Goal: Task Accomplishment & Management: Complete application form

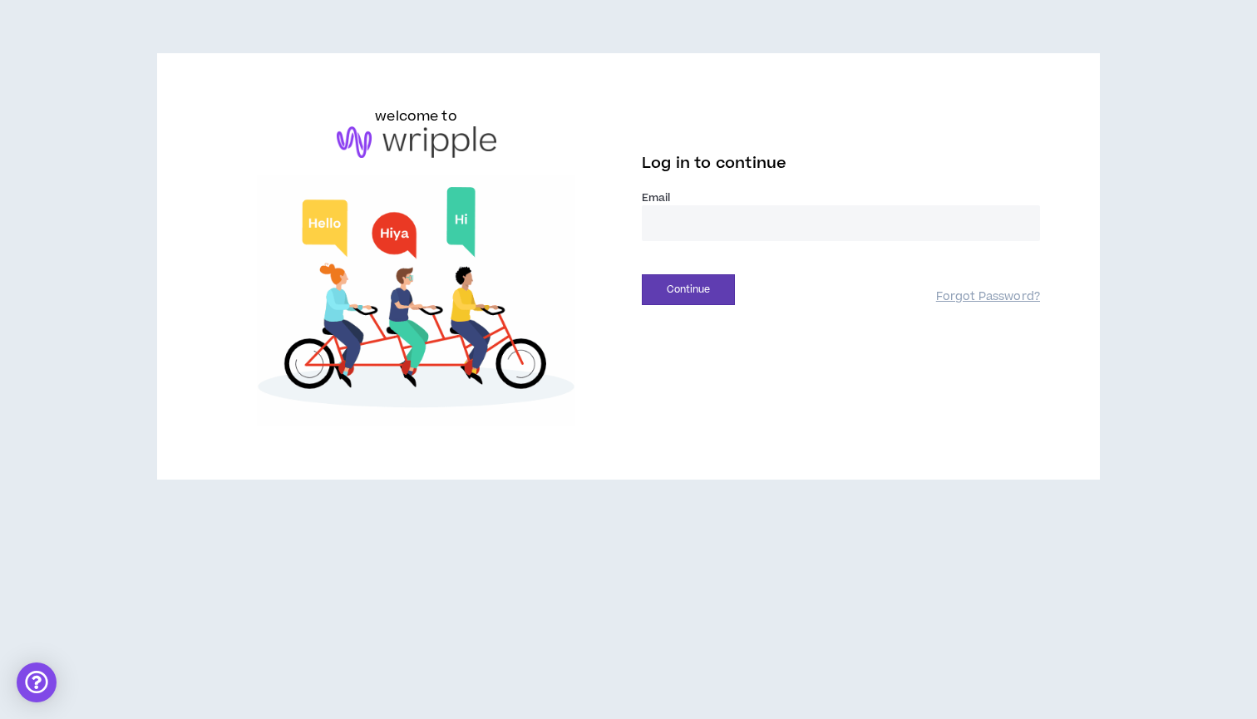
type input "**********"
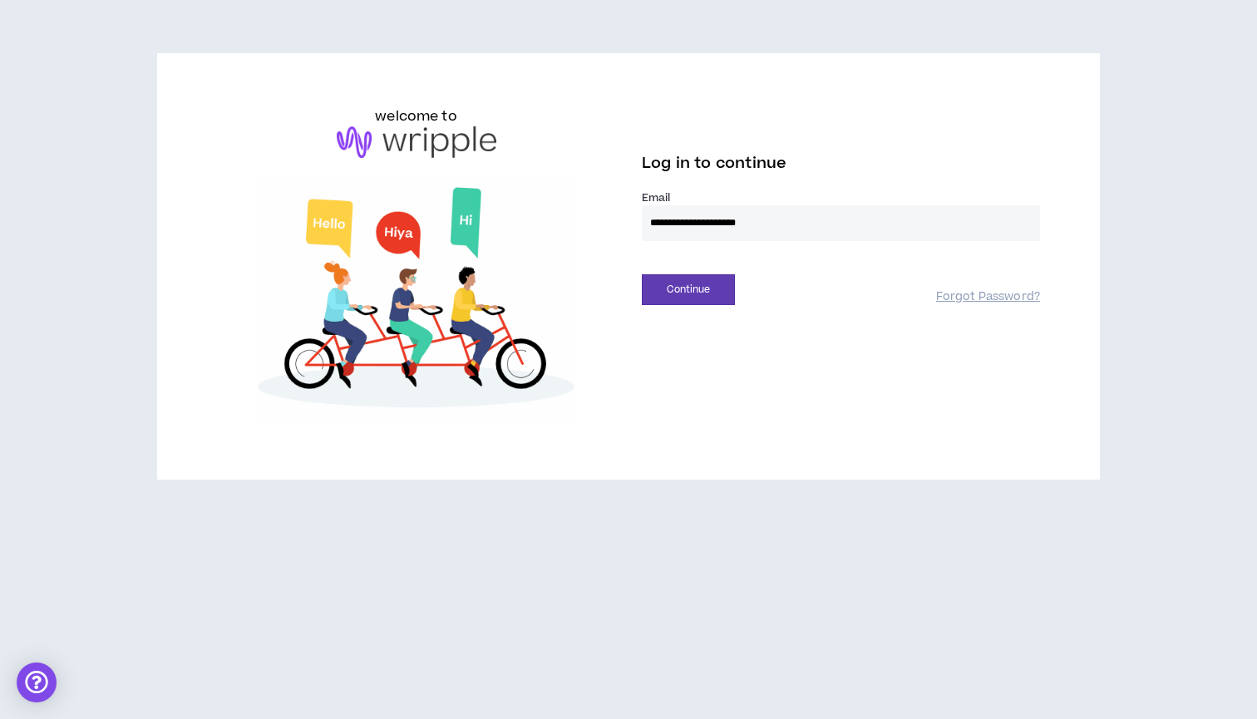
click at [688, 289] on button "Continue" at bounding box center [688, 289] width 93 height 31
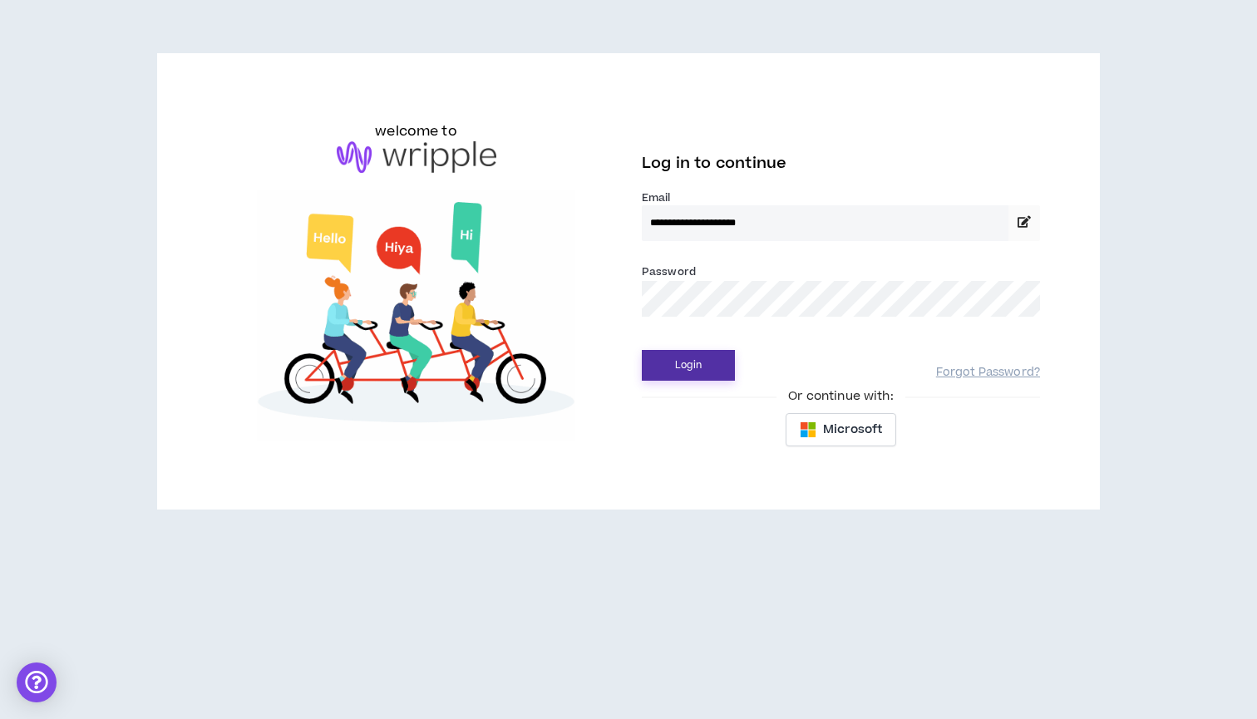
click at [702, 354] on button "Login" at bounding box center [688, 365] width 93 height 31
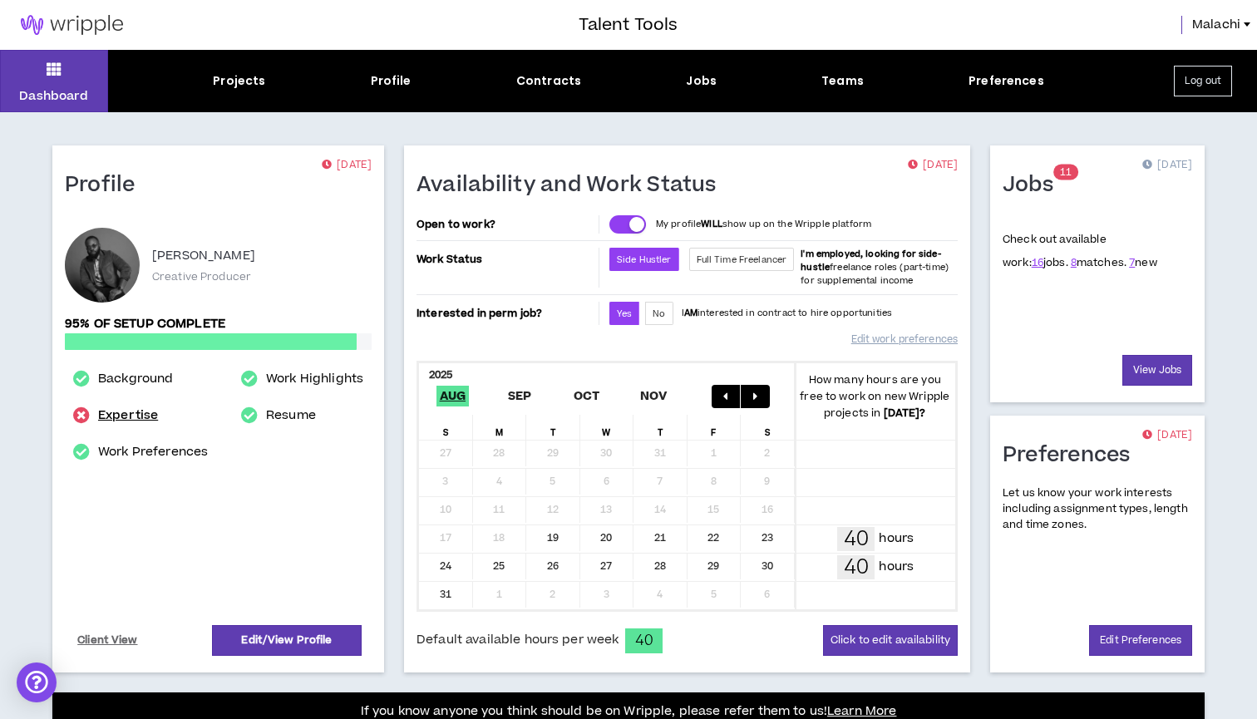
click at [110, 410] on link "Expertise" at bounding box center [128, 416] width 60 height 20
select select "**"
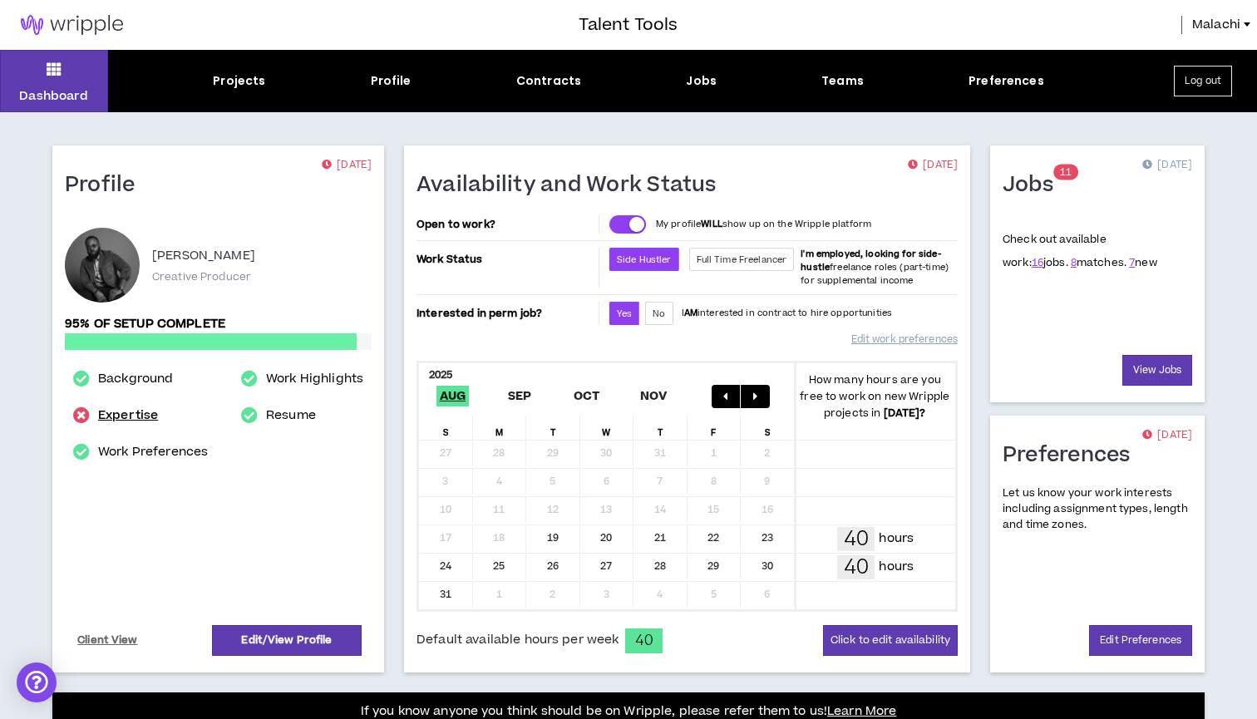
select select "**"
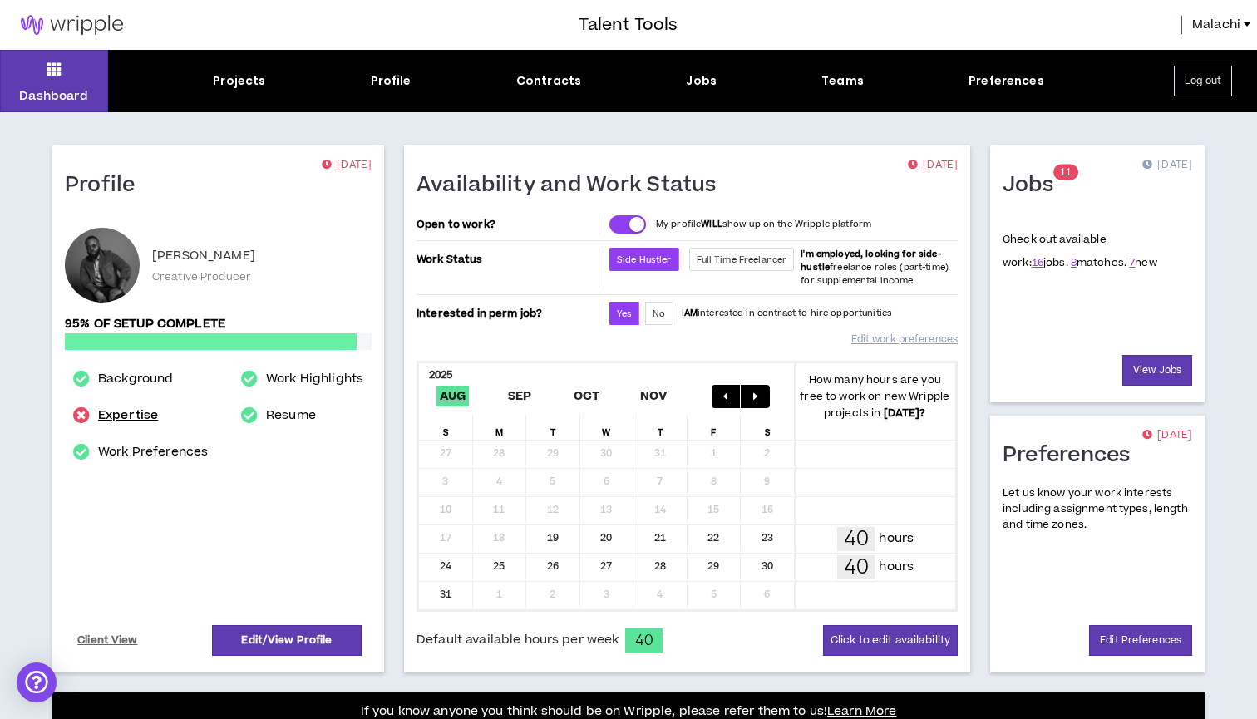
select select "**"
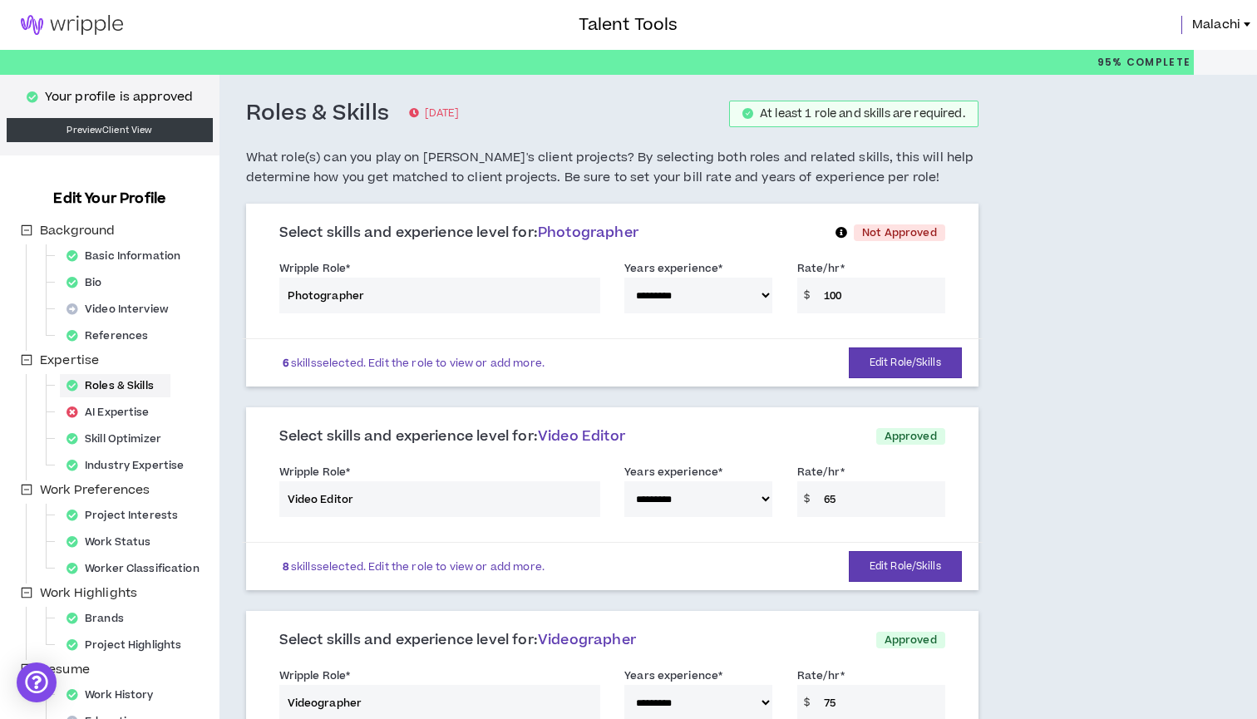
click at [67, 32] on img at bounding box center [72, 25] width 144 height 20
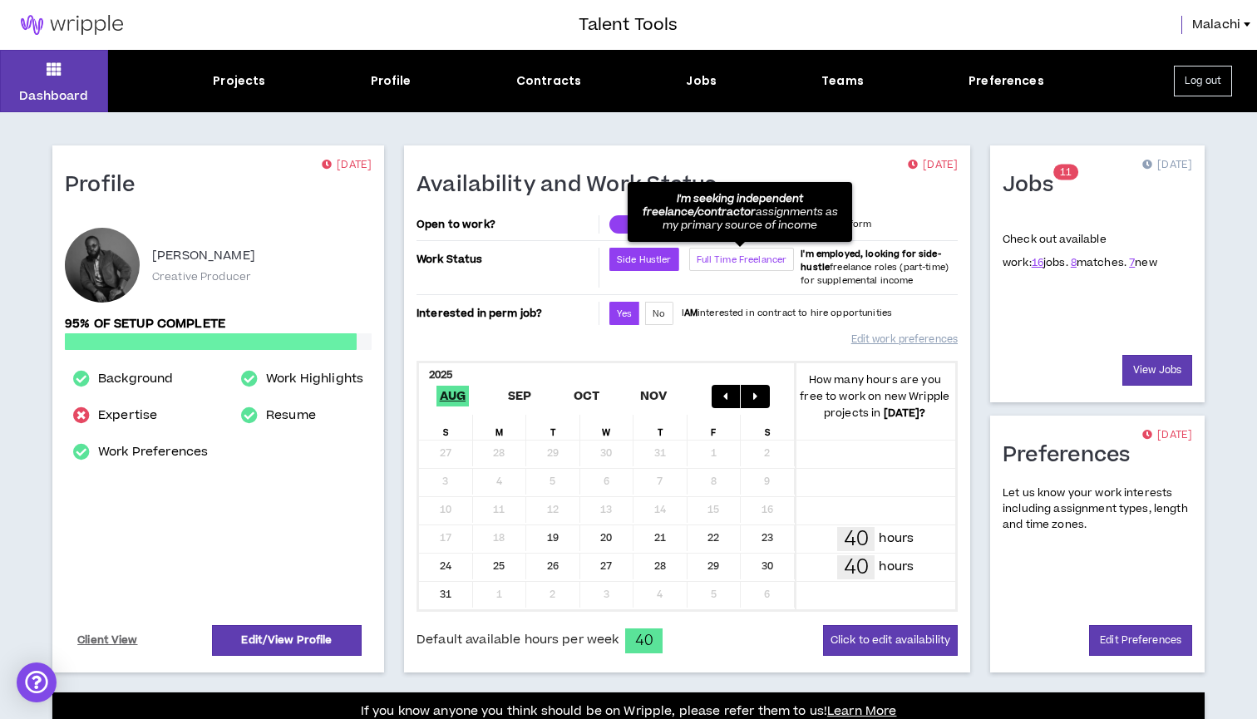
click at [707, 259] on span "Full Time Freelancer" at bounding box center [742, 260] width 91 height 12
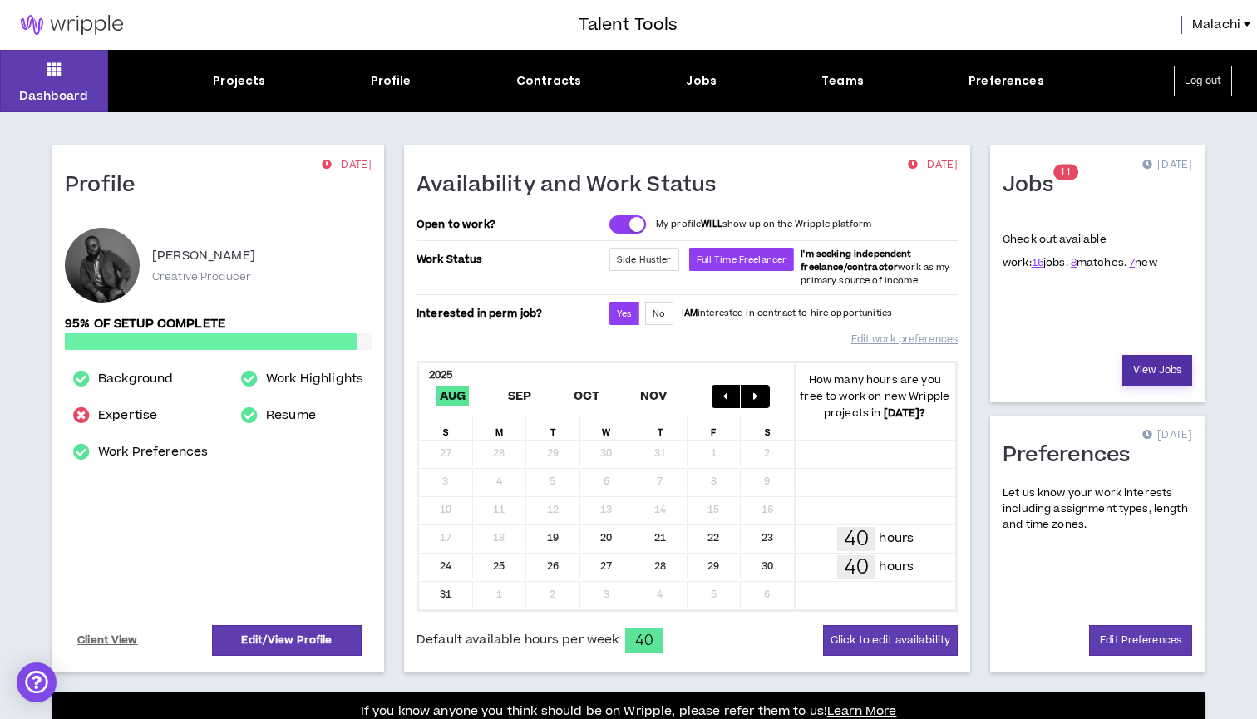
click at [1137, 372] on link "View Jobs" at bounding box center [1157, 370] width 70 height 31
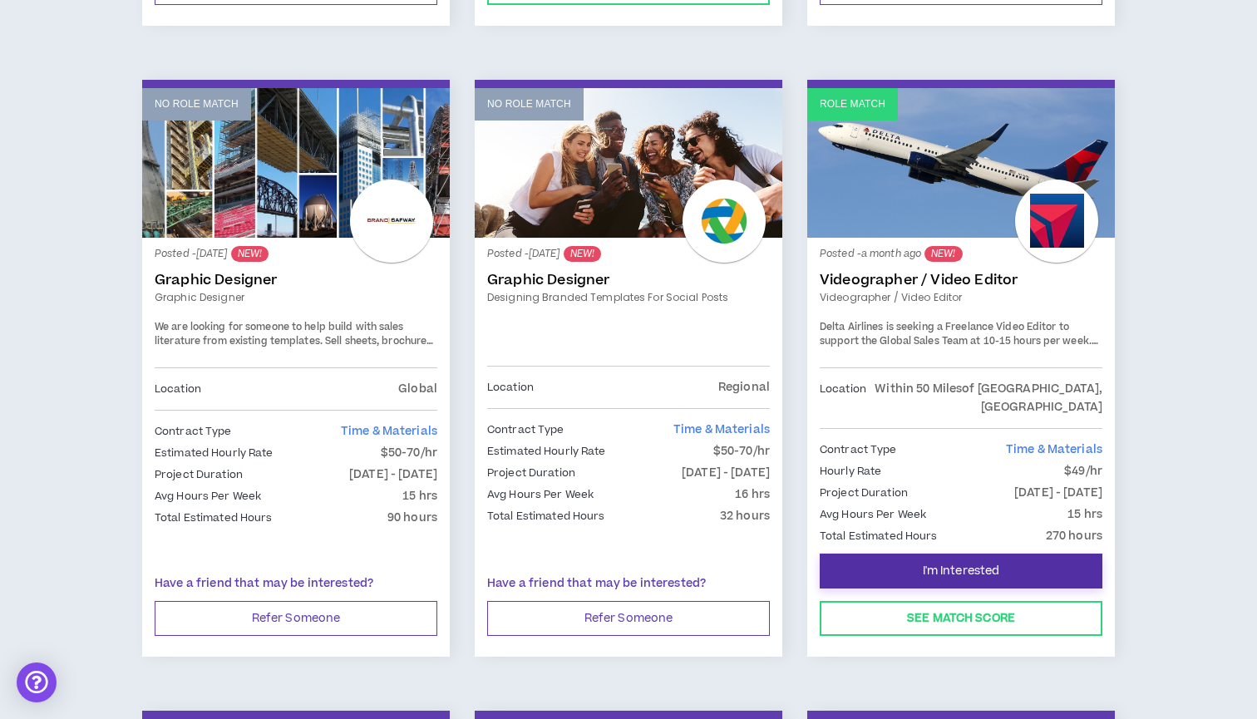
scroll to position [1535, 0]
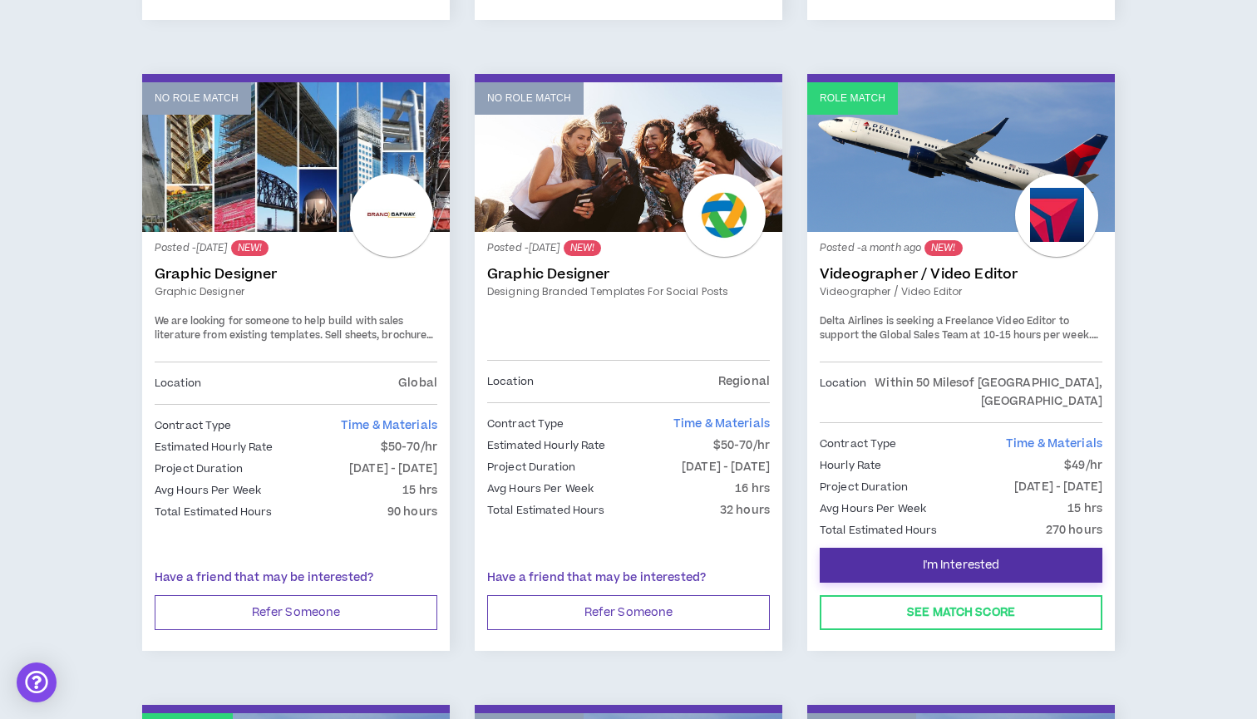
click at [948, 558] on span "I'm Interested" at bounding box center [961, 566] width 77 height 16
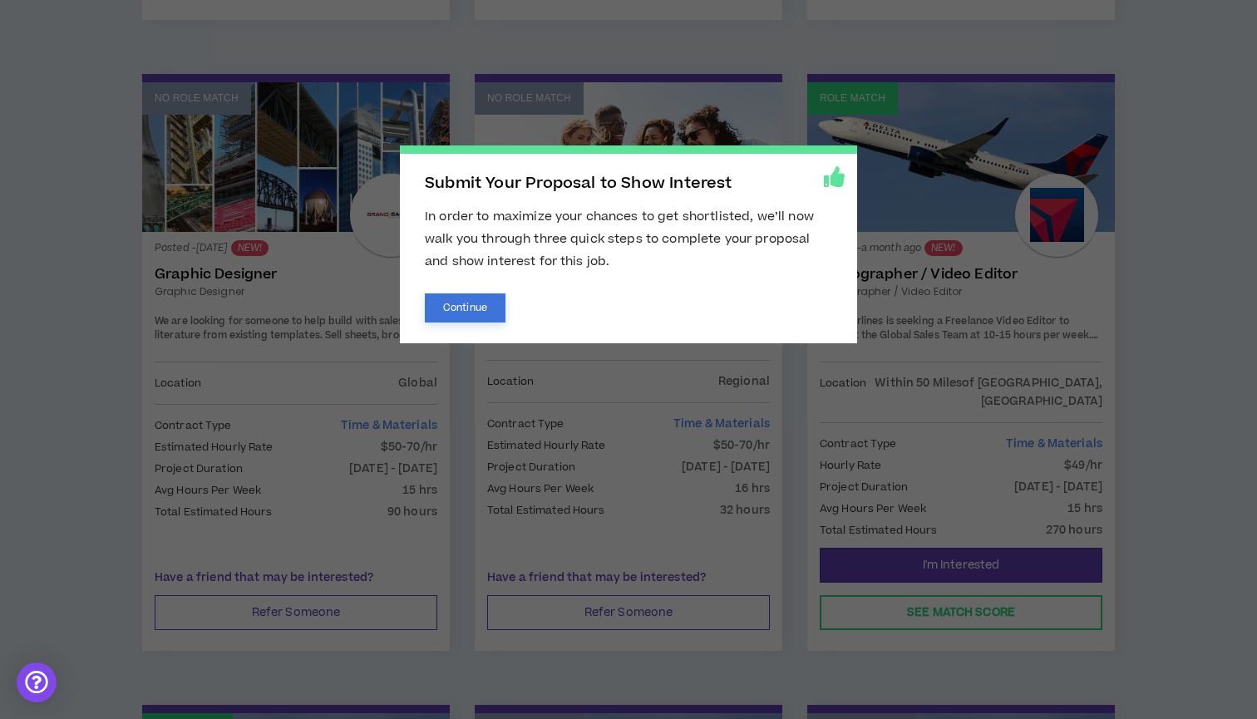
click at [481, 314] on button "Continue" at bounding box center [465, 307] width 81 height 29
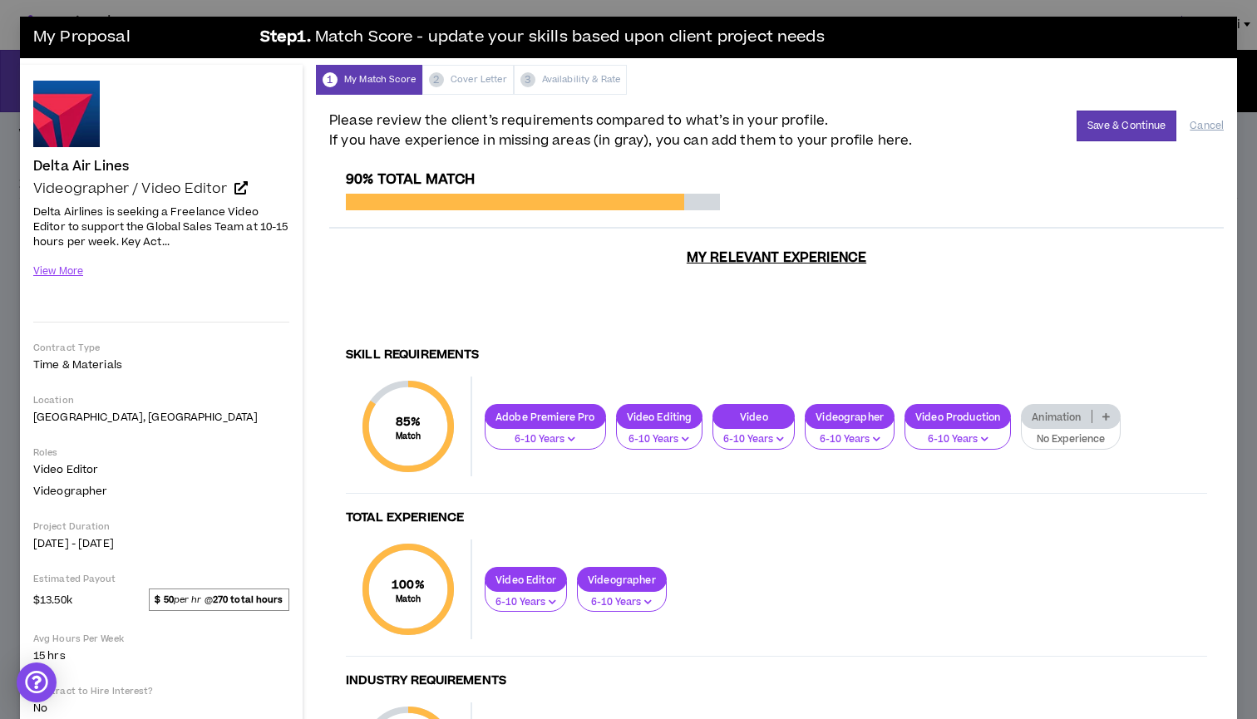
drag, startPoint x: 1126, startPoint y: 133, endPoint x: 614, endPoint y: 317, distance: 544.8
click at [614, 318] on div "Please review the client’s requirements compared to what’s in your profile. If …" at bounding box center [776, 473] width 921 height 756
click at [69, 274] on button "View More" at bounding box center [58, 271] width 51 height 29
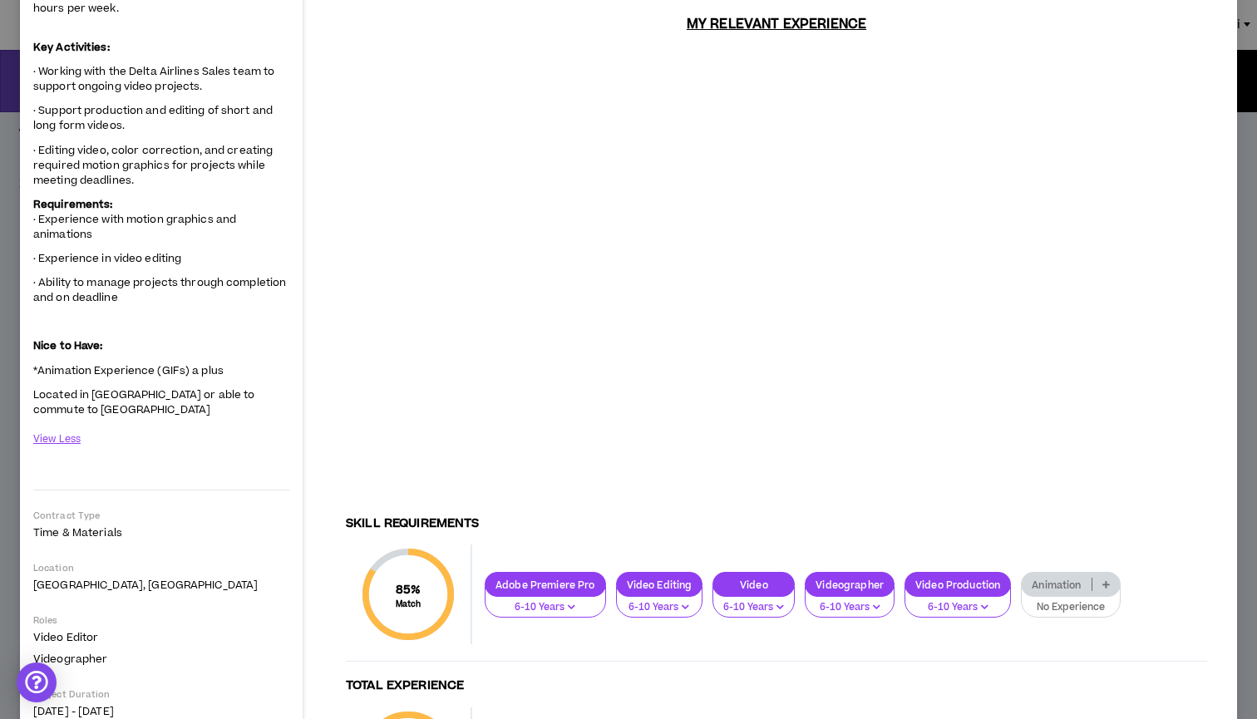
scroll to position [397, 0]
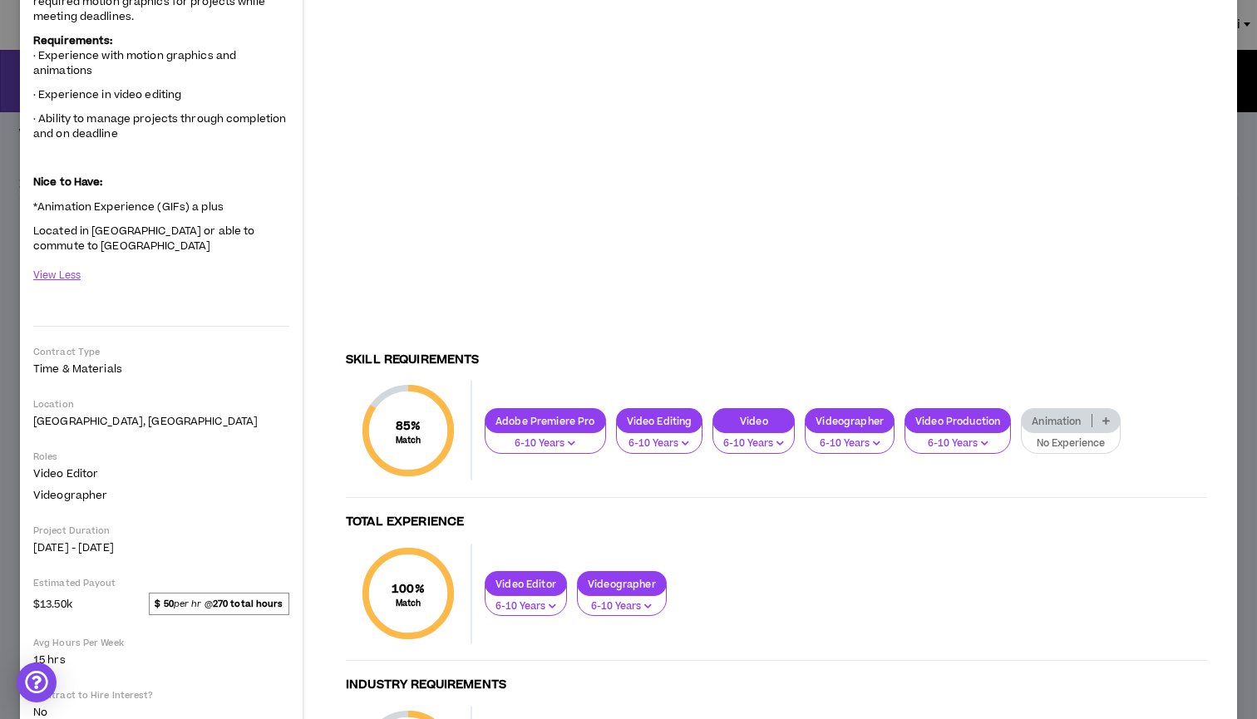
click at [1034, 416] on p "Animation" at bounding box center [1056, 421] width 69 height 12
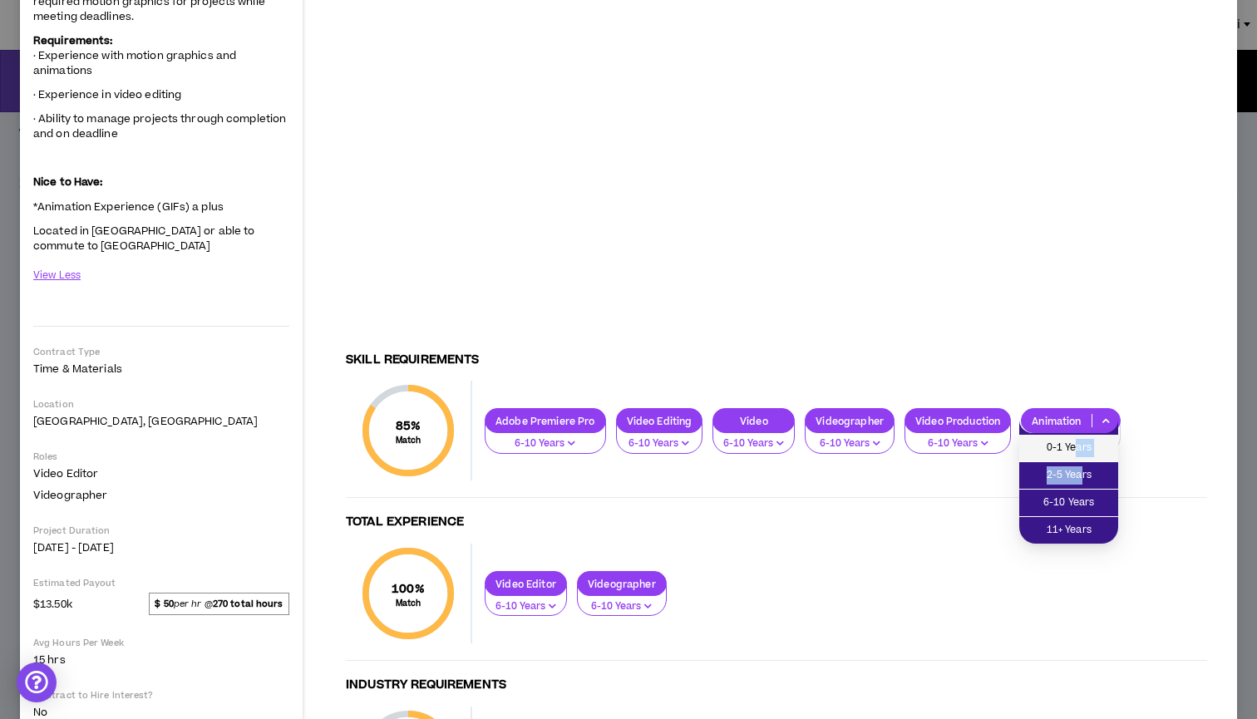
drag, startPoint x: 1081, startPoint y: 466, endPoint x: 1075, endPoint y: 453, distance: 14.5
click at [1075, 453] on ul "0-1 Years 2-5 Years 6-10 Years 11+ Years" at bounding box center [1068, 488] width 99 height 111
click at [1074, 468] on span "2-5 Years" at bounding box center [1068, 475] width 79 height 18
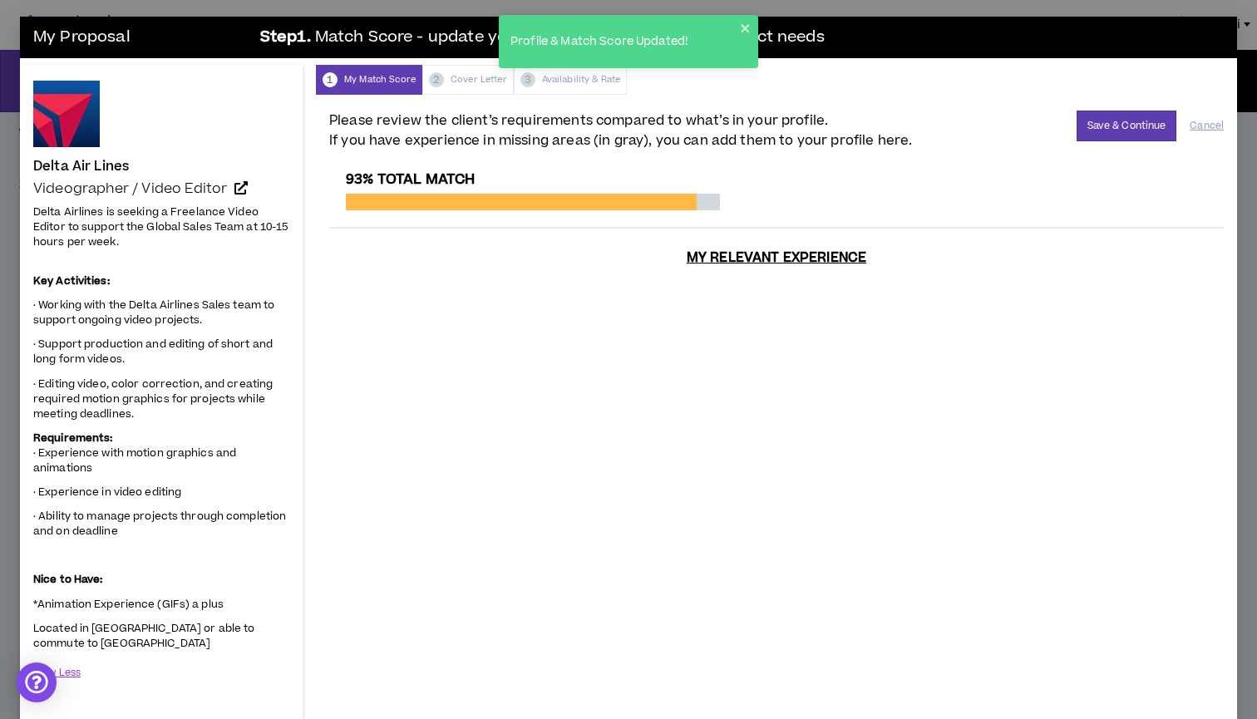
scroll to position [0, 0]
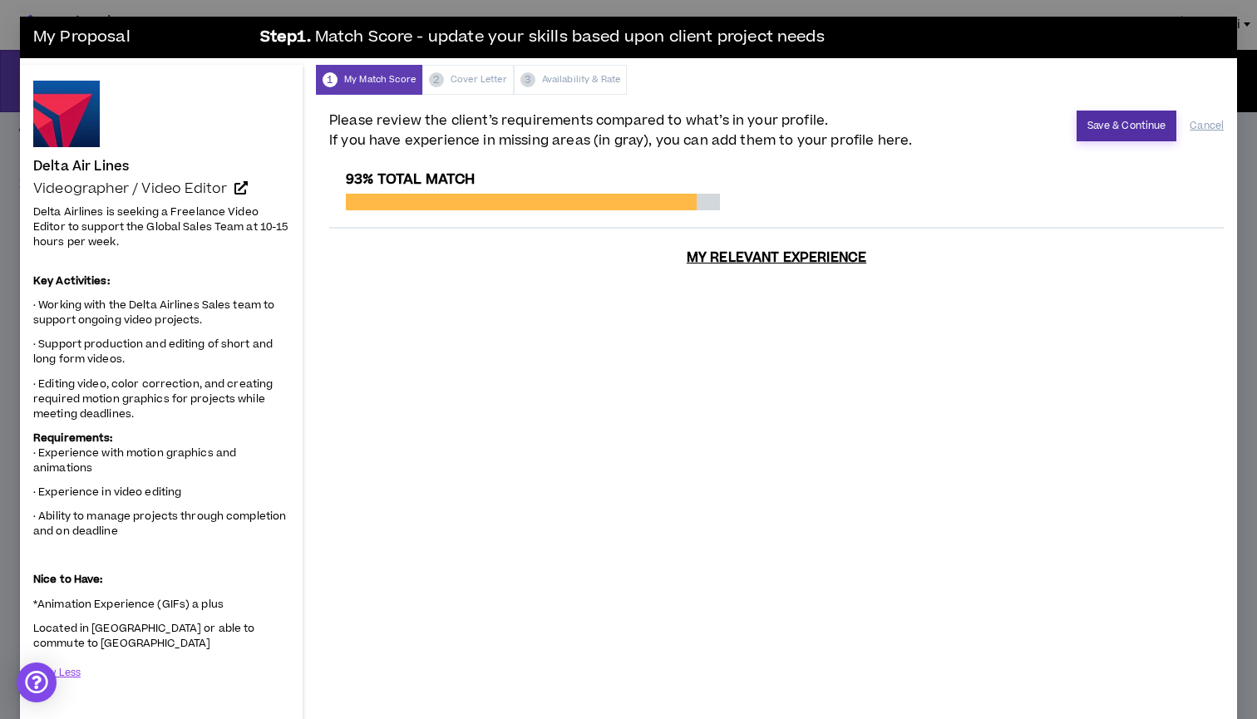
click at [1116, 121] on button "Save & Continue" at bounding box center [1127, 126] width 101 height 31
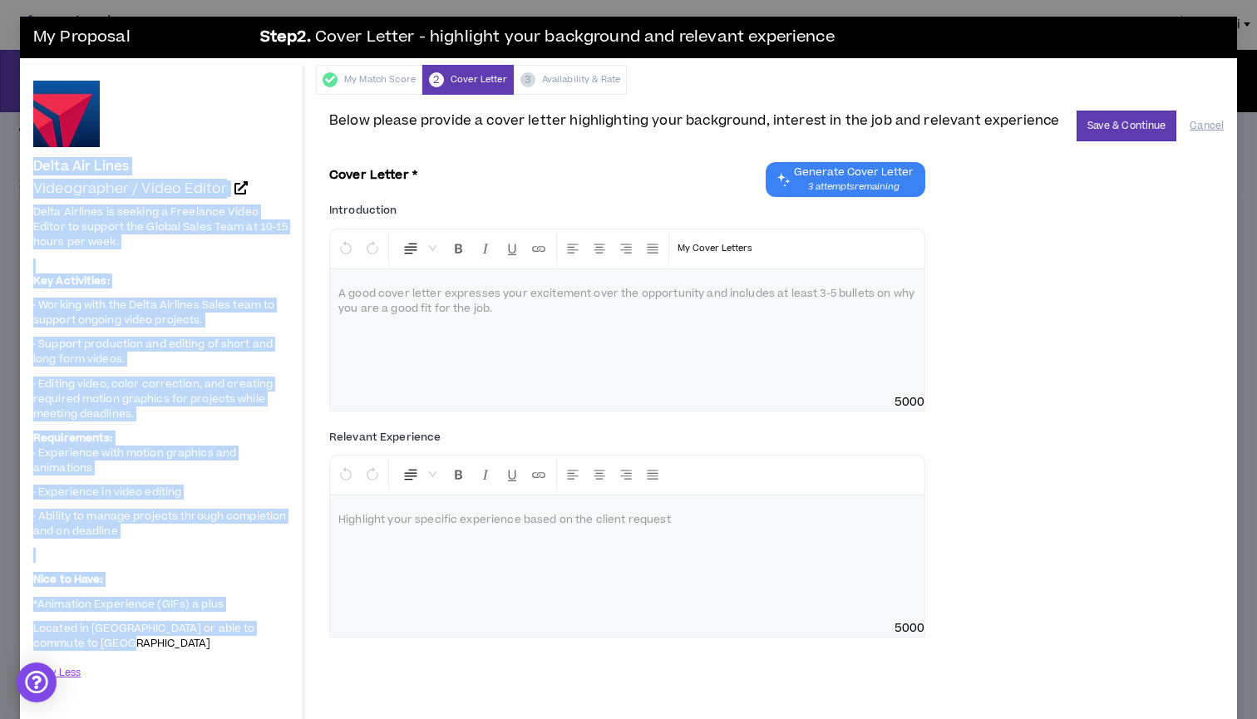
drag, startPoint x: 33, startPoint y: 164, endPoint x: 160, endPoint y: 646, distance: 498.7
click at [160, 646] on div "Delta Air Lines Videographer / Video Editor Delta Airlines is seeking a Freelan…" at bounding box center [161, 659] width 256 height 1156
copy div "Delta Air Lines Videographer / Video Editor Delta Airlines is seeking a Freelan…"
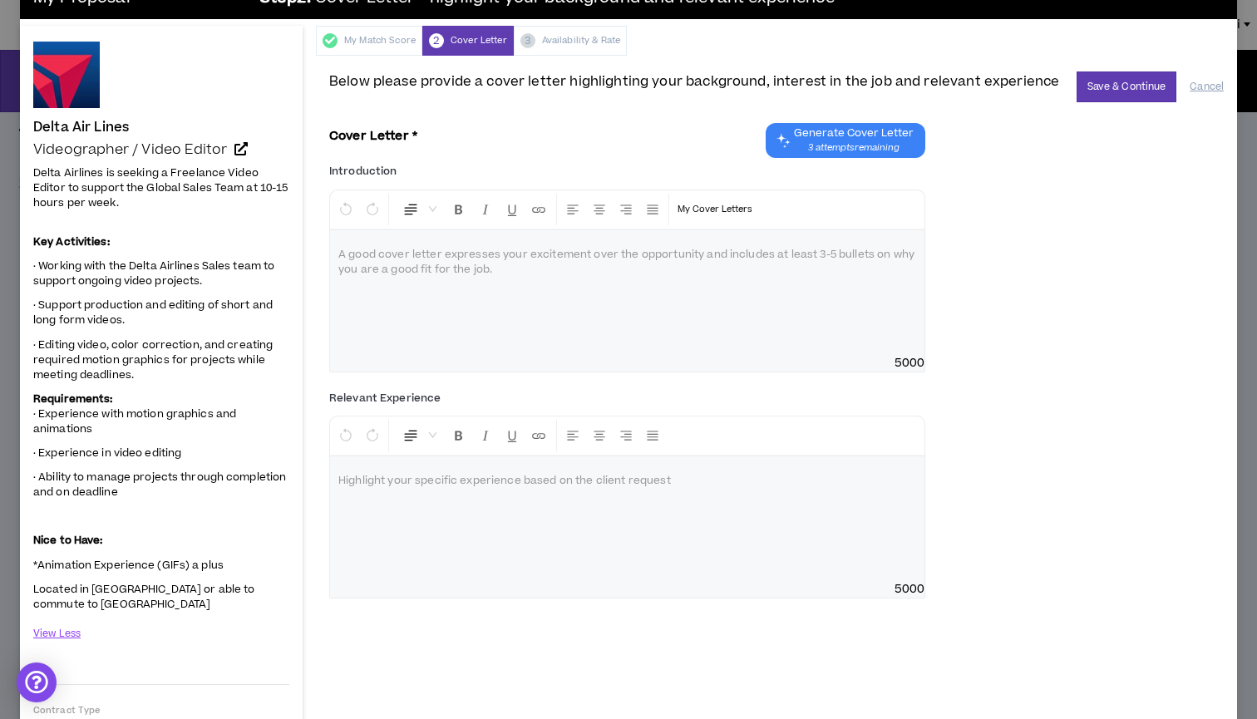
scroll to position [45, 0]
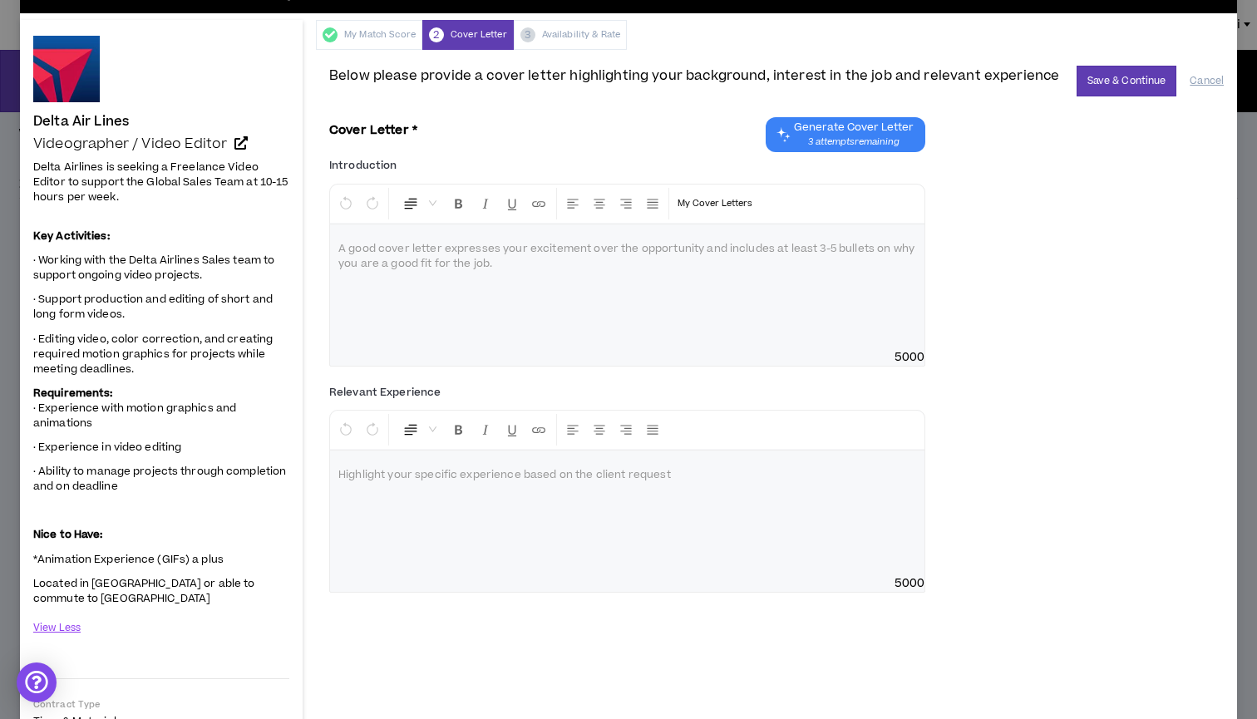
click at [583, 250] on p at bounding box center [627, 249] width 578 height 17
click at [572, 258] on div at bounding box center [627, 286] width 594 height 125
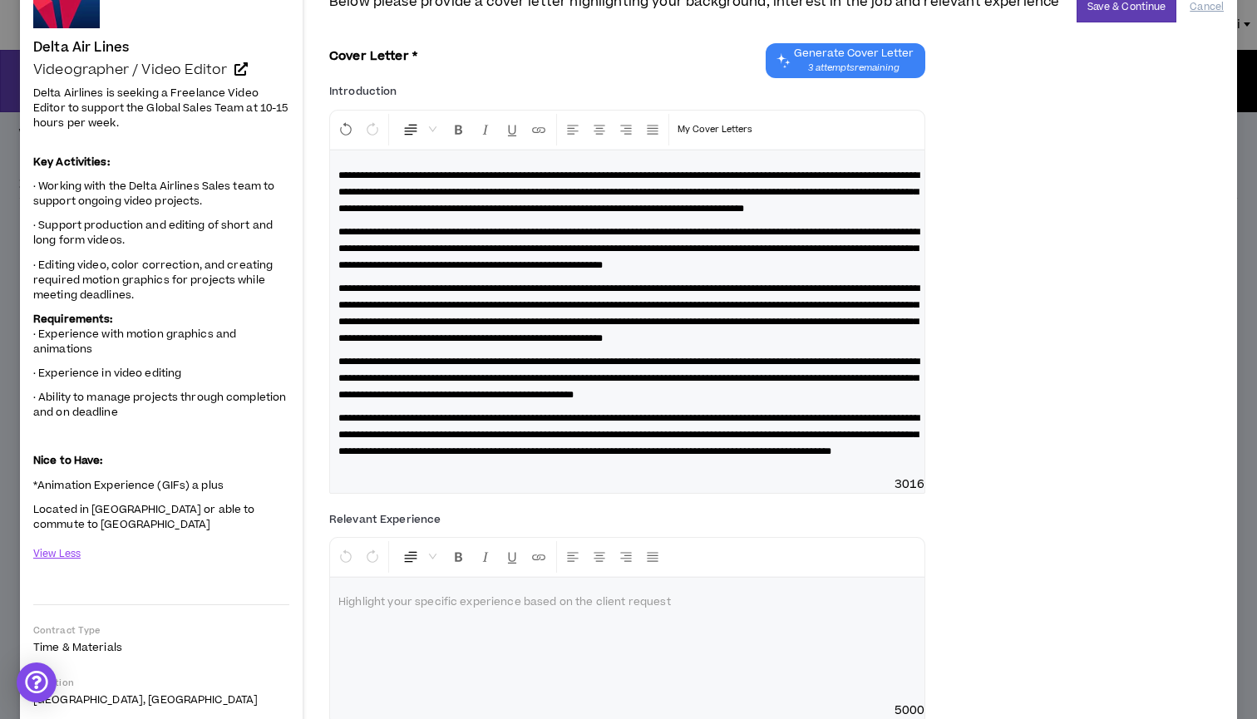
scroll to position [155, 0]
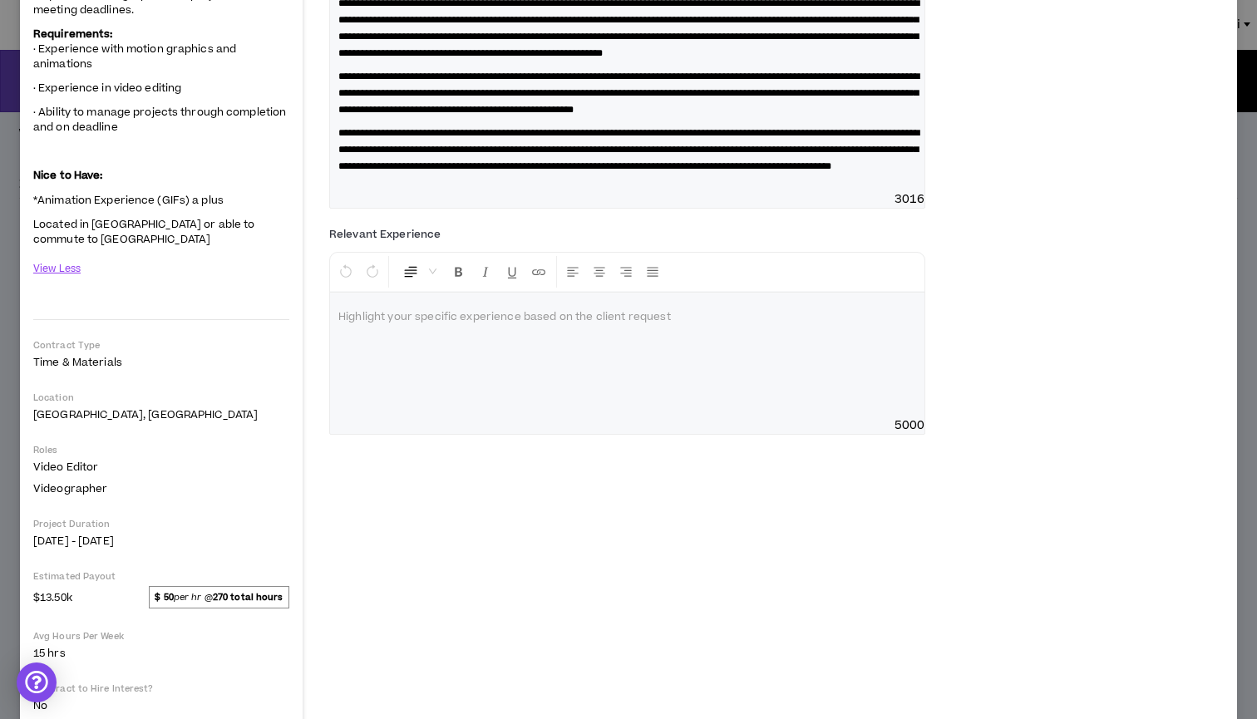
click at [447, 417] on div at bounding box center [627, 355] width 594 height 125
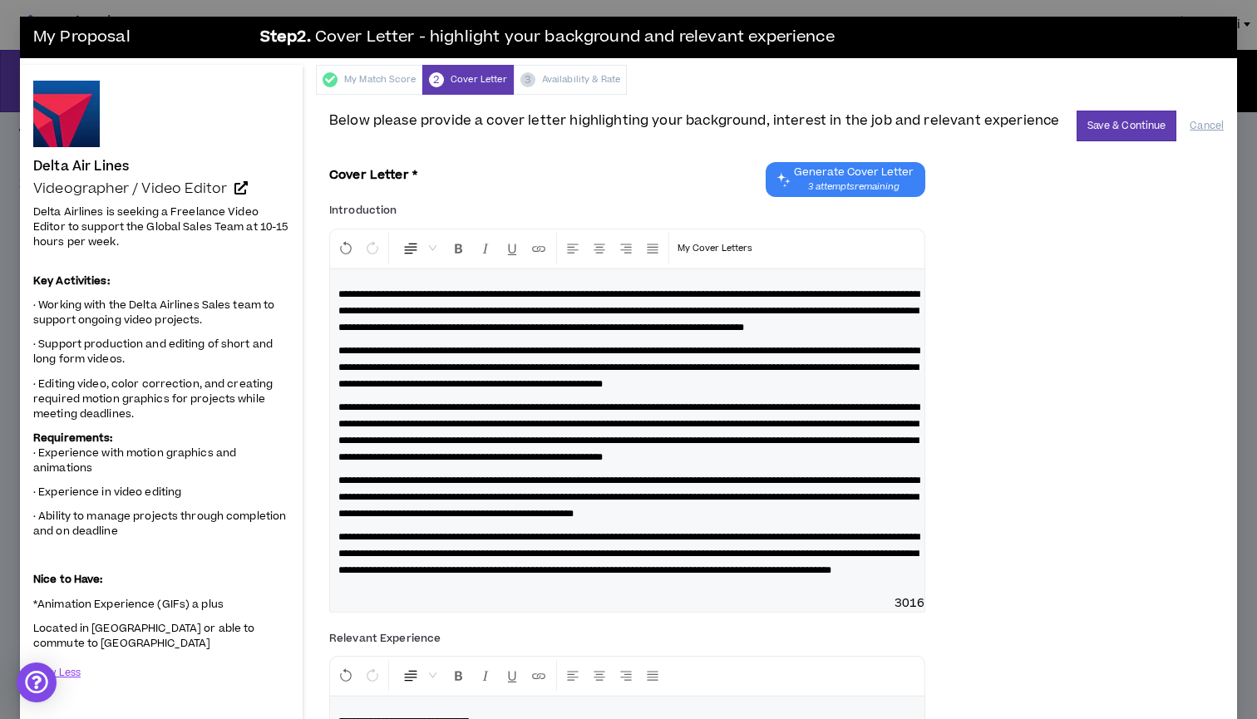
scroll to position [0, 0]
click at [1097, 117] on button "Save & Continue" at bounding box center [1127, 126] width 101 height 31
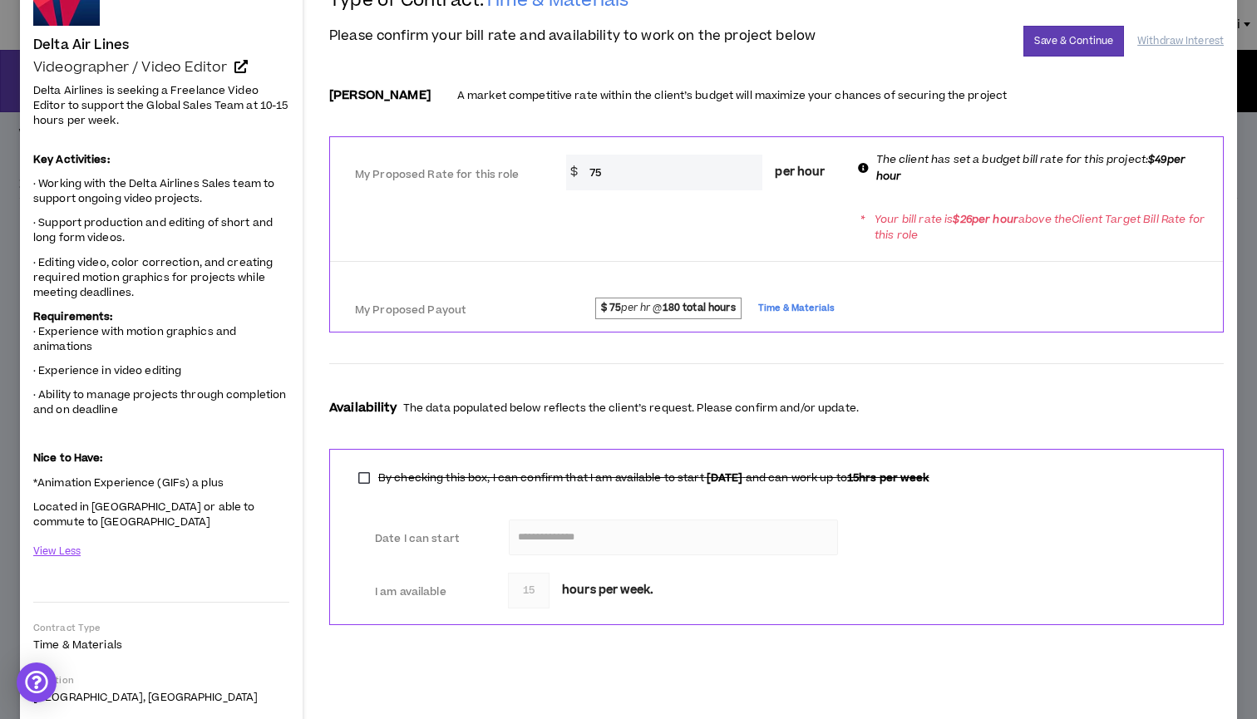
scroll to position [122, 0]
drag, startPoint x: 616, startPoint y: 178, endPoint x: 520, endPoint y: 167, distance: 97.0
click at [520, 167] on div "My Proposed Rate for this role * $ 75 per hour The client has set a budget bill…" at bounding box center [776, 169] width 893 height 52
type input "65"
click at [533, 195] on div "My Proposed Rate for this role * $ 65 per hour The client has set a budget bill…" at bounding box center [776, 169] width 893 height 52
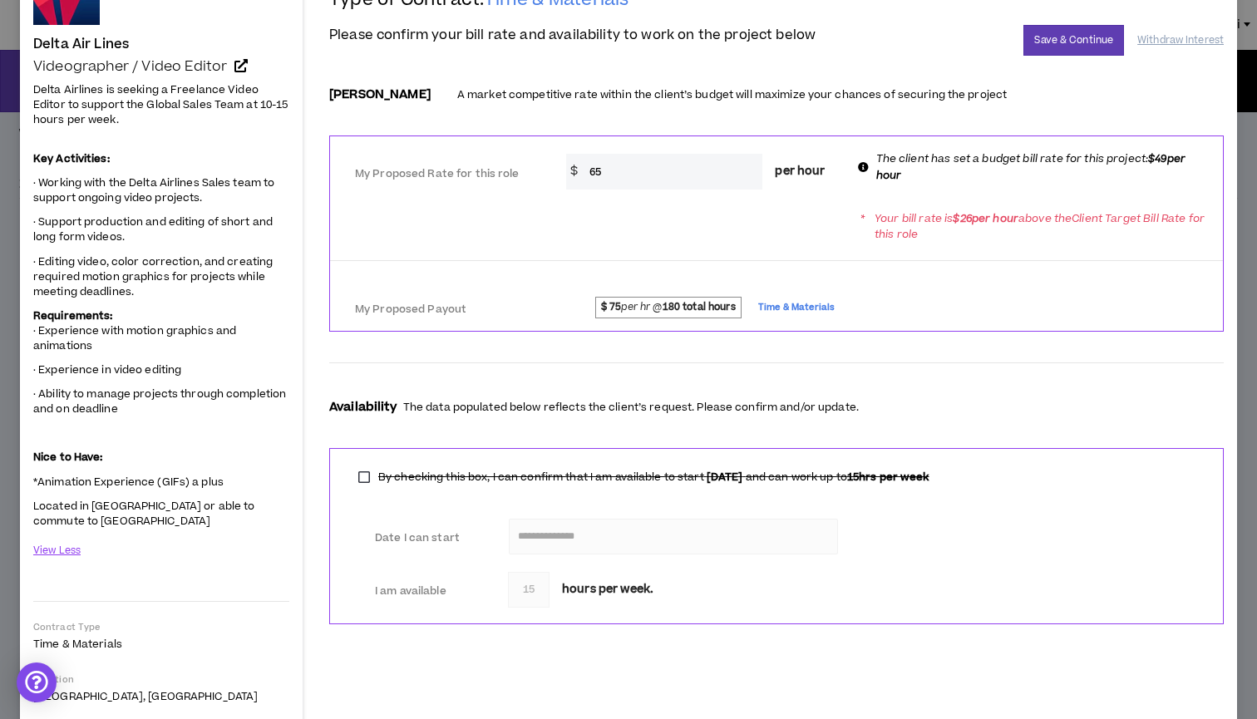
click at [629, 239] on div "* Your bill rate is $ 26 per hour above the Client Target Bill Rate for this ro…" at bounding box center [776, 226] width 893 height 47
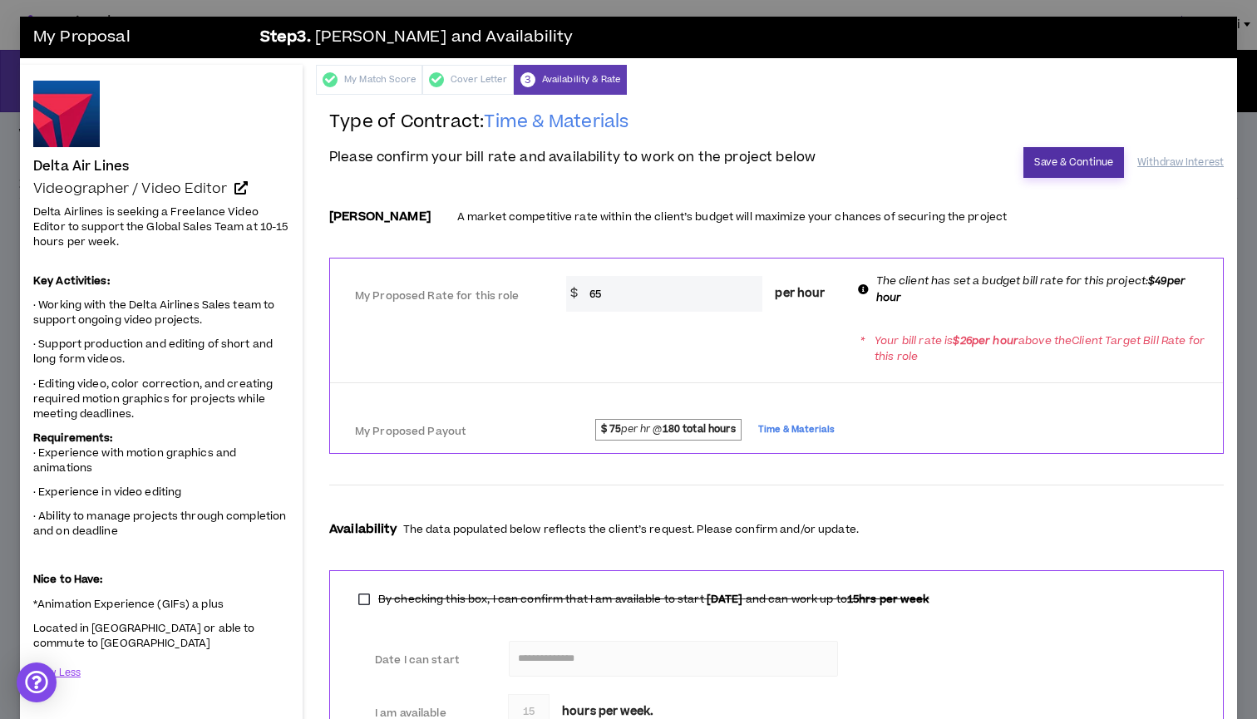
scroll to position [0, 0]
click at [1035, 161] on button "Save & Continue" at bounding box center [1073, 162] width 101 height 31
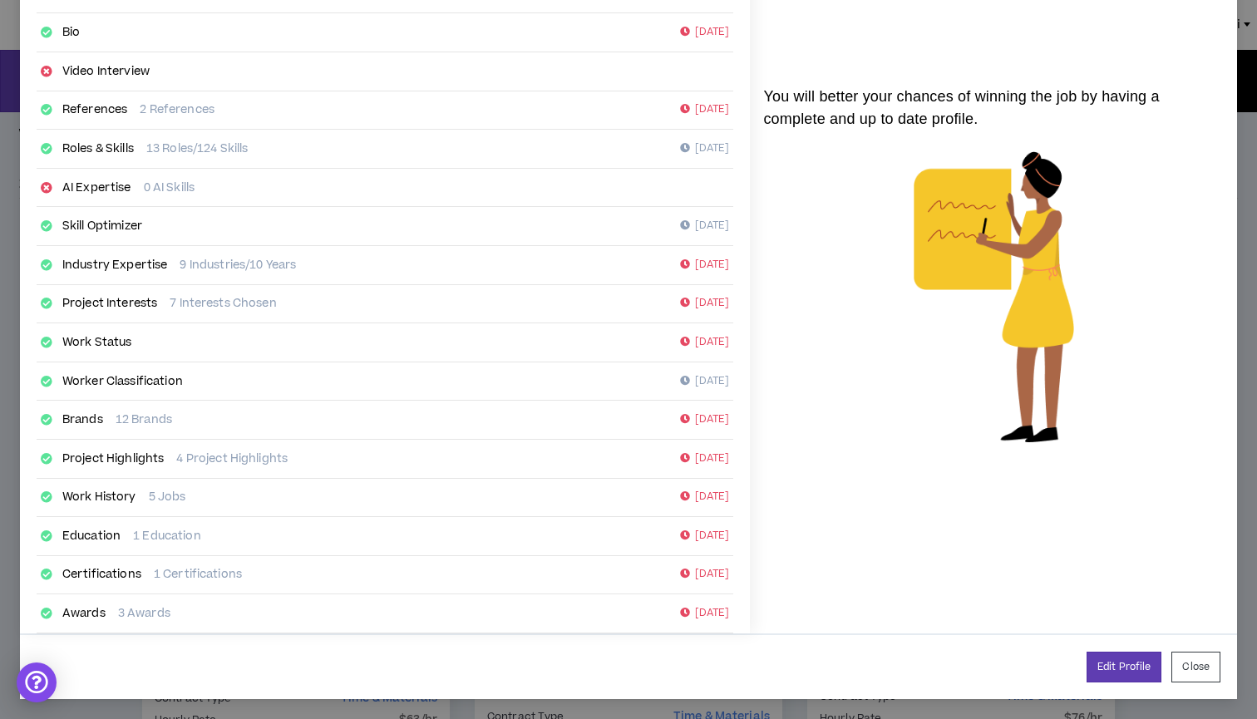
scroll to position [155, 0]
click at [1190, 668] on button "Close" at bounding box center [1195, 668] width 49 height 31
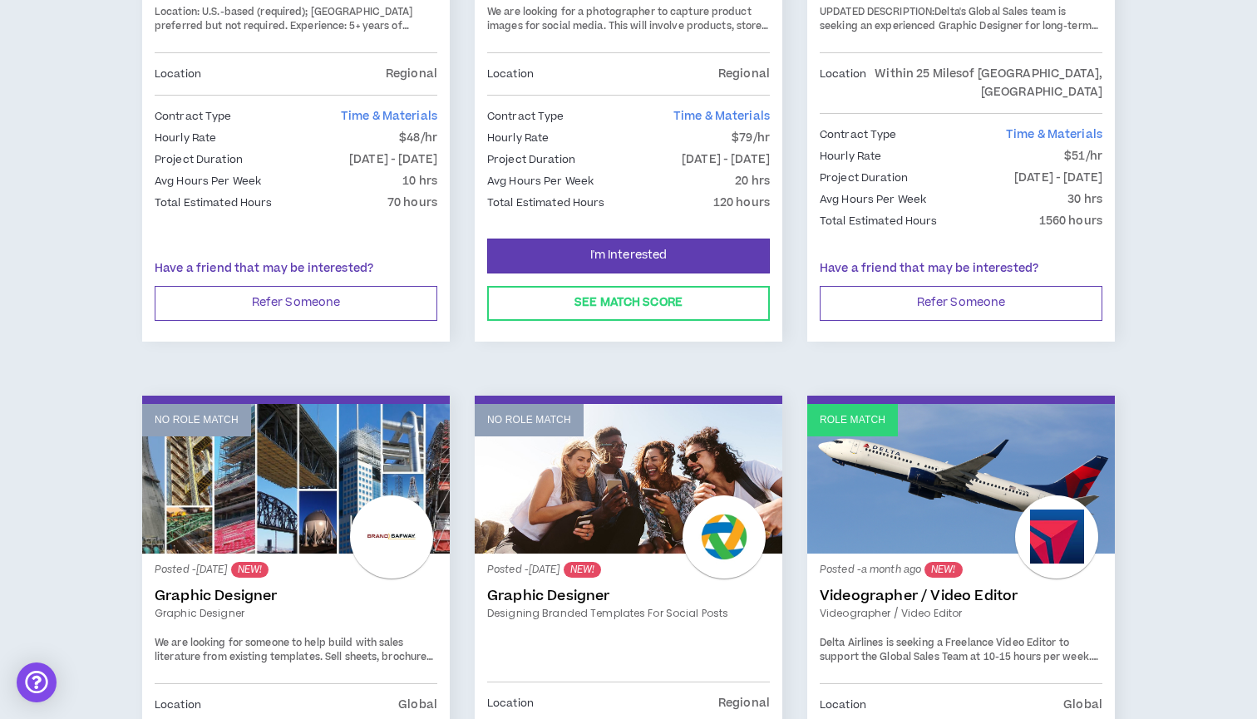
scroll to position [1334, 0]
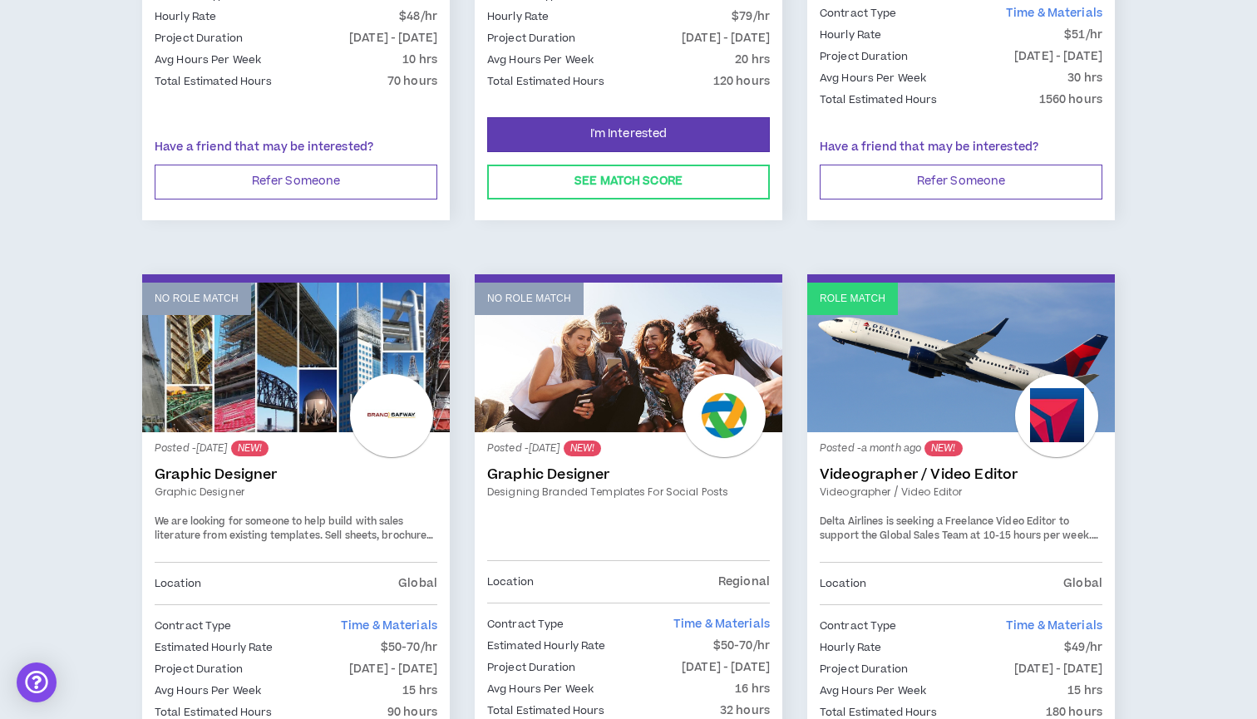
click at [935, 466] on link "Videographer / Video Editor" at bounding box center [961, 474] width 283 height 17
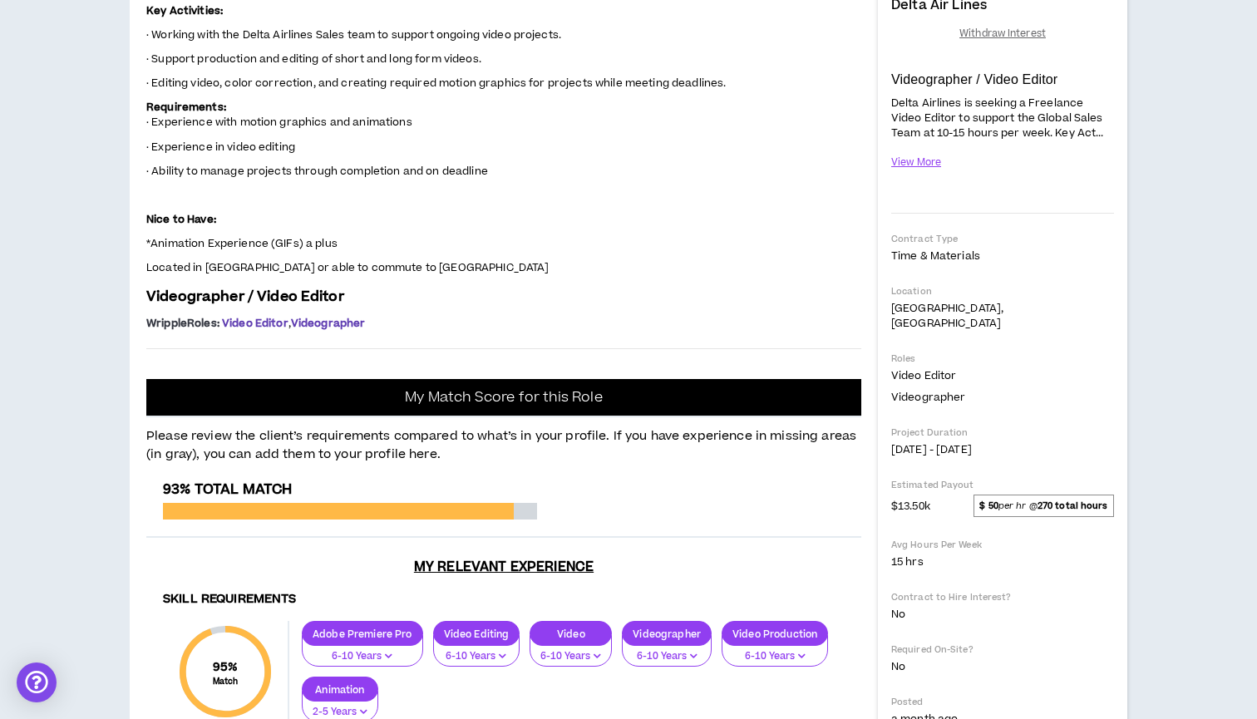
scroll to position [114, 0]
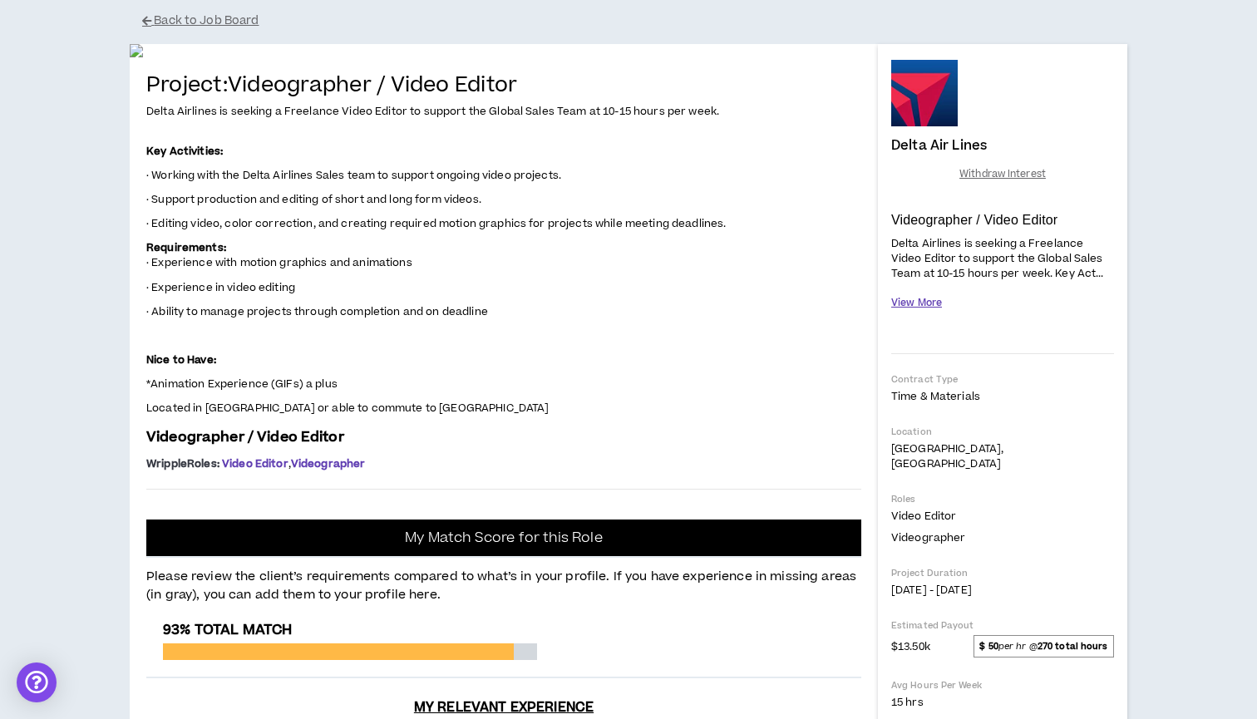
click at [925, 302] on button "View More" at bounding box center [916, 302] width 51 height 29
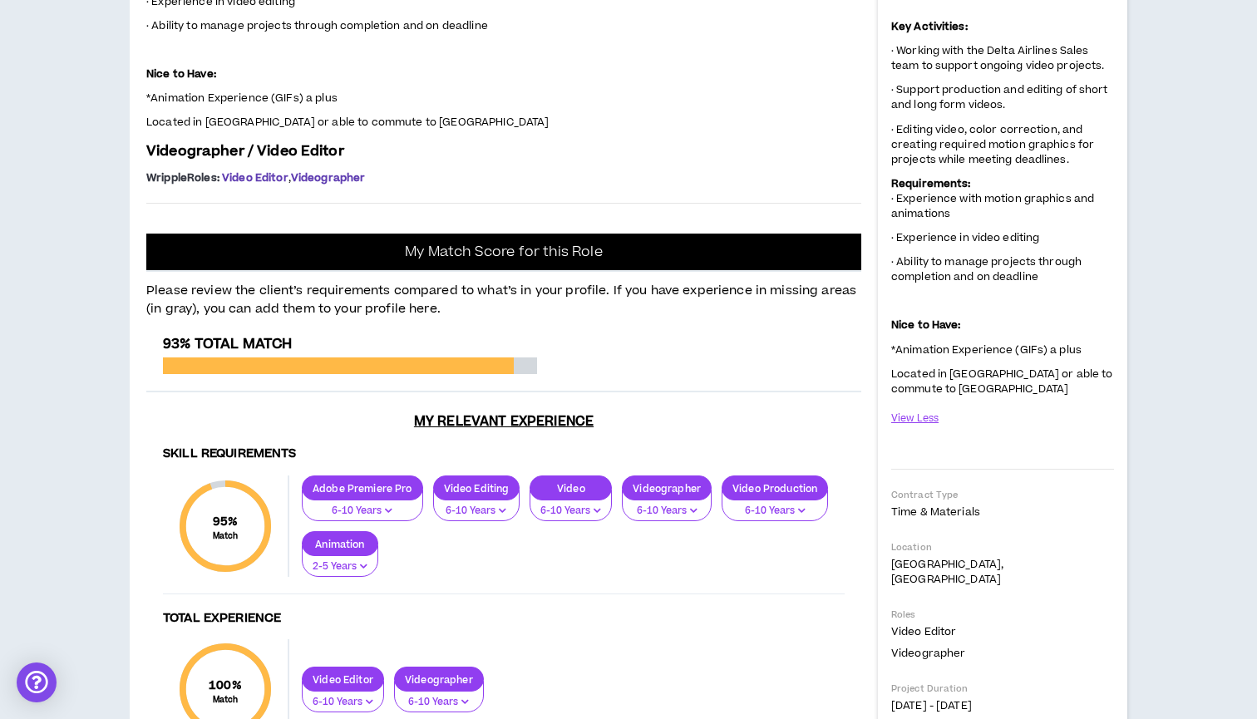
scroll to position [342, 0]
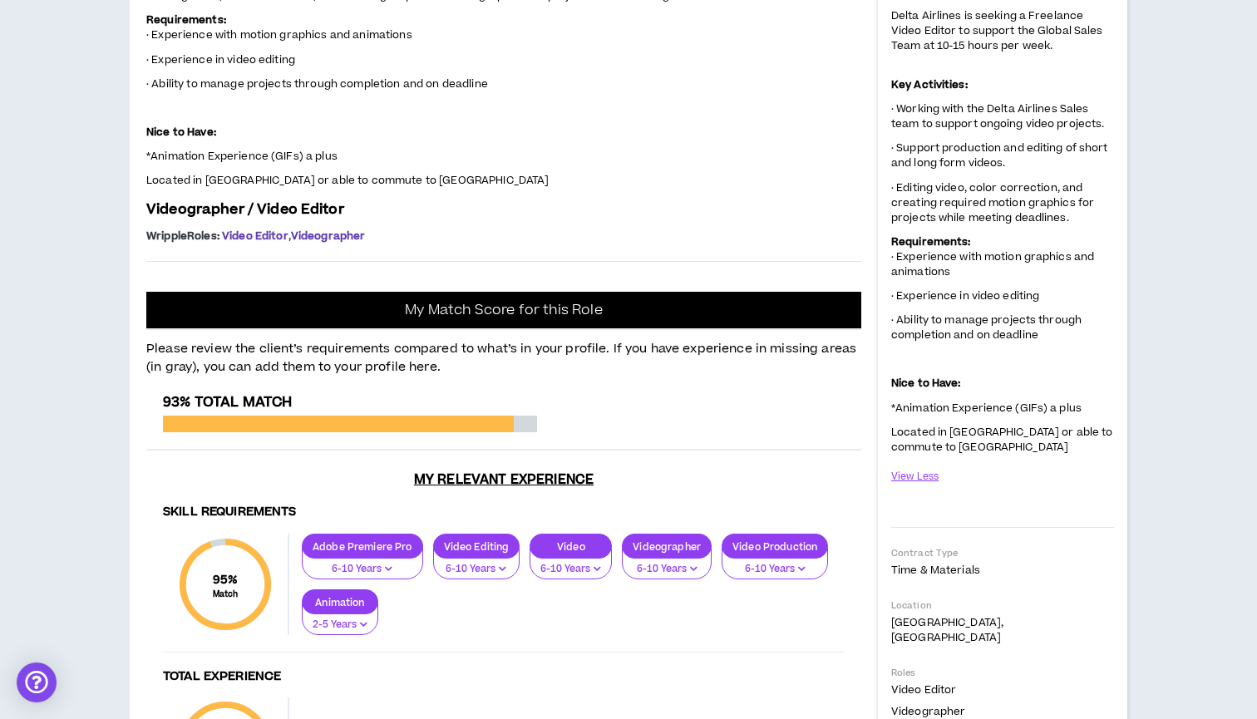
drag, startPoint x: 534, startPoint y: 239, endPoint x: 148, endPoint y: 239, distance: 385.7
copy h4 "Project: Videographer / Video Editor"
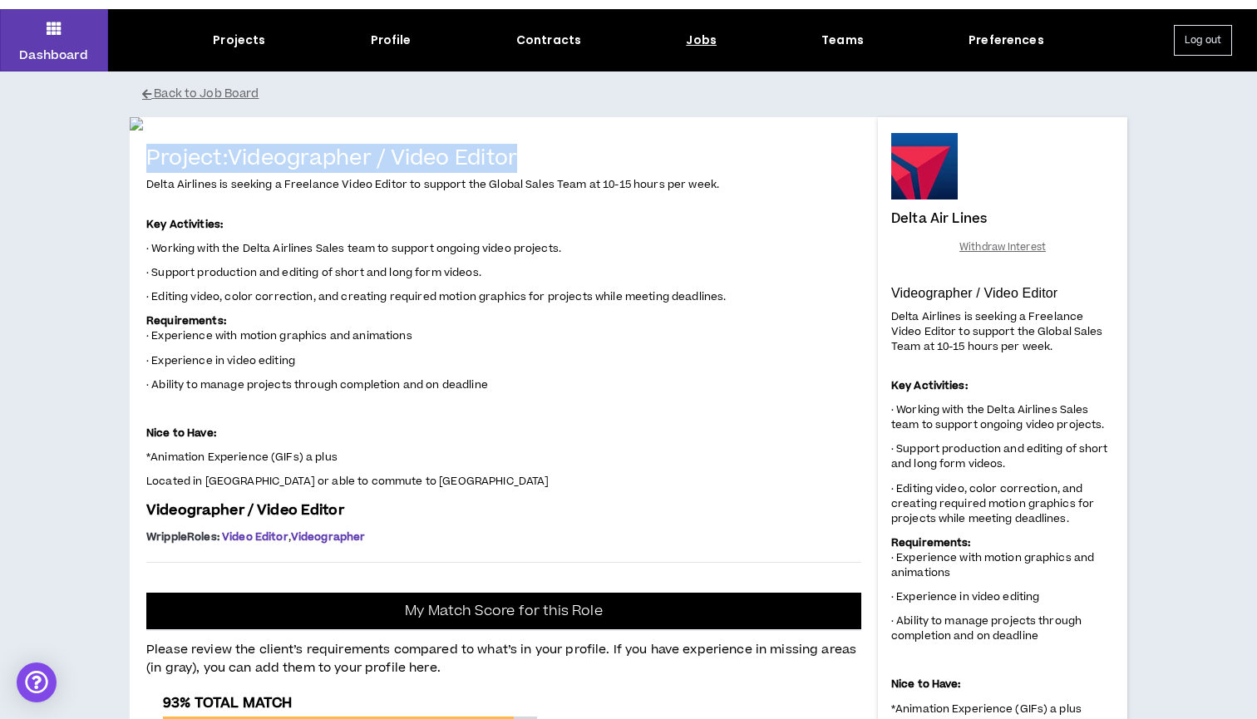
scroll to position [6, 0]
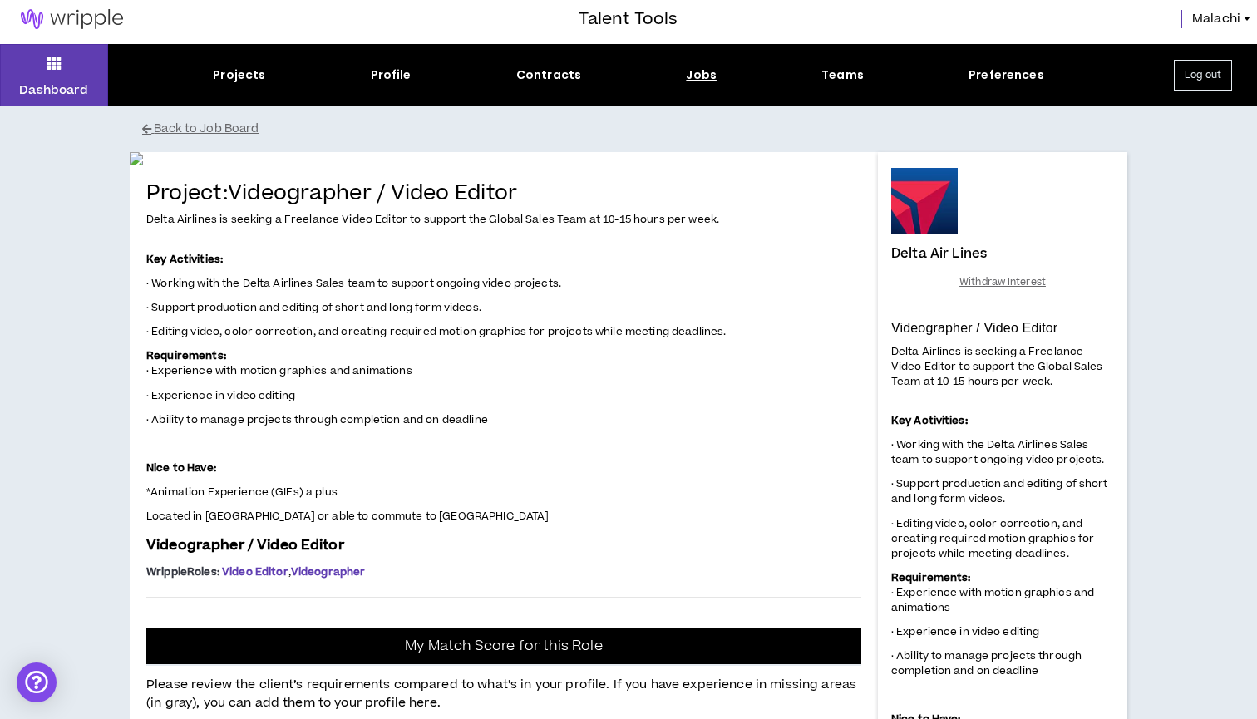
click at [243, 65] on div "Dashboard Projects Profile Contracts Jobs Teams Preferences Log out" at bounding box center [628, 75] width 1257 height 62
click at [242, 75] on div "Projects" at bounding box center [239, 75] width 52 height 17
